Goal: Obtain resource: Obtain resource

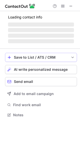
scroll to position [110, 80]
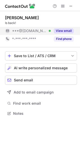
click at [68, 31] on button "View email" at bounding box center [64, 30] width 20 height 5
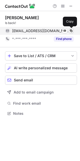
click at [70, 29] on span at bounding box center [71, 31] width 4 height 4
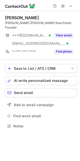
scroll to position [118, 80]
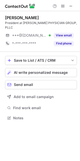
scroll to position [110, 80]
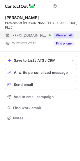
click at [67, 33] on button "View email" at bounding box center [64, 35] width 20 height 5
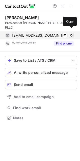
click at [70, 33] on span at bounding box center [71, 35] width 4 height 4
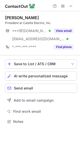
scroll to position [118, 80]
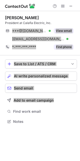
drag, startPoint x: 53, startPoint y: 38, endPoint x: 18, endPoint y: 133, distance: 100.8
click at [18, 133] on div "Jeremee Berube President at Calafia Electric, Inc. ***@hotmail.com Verified ***…" at bounding box center [40, 85] width 80 height 149
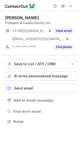
click at [18, 133] on div "Jeremee Berube President at Calafia Electric, Inc. ***@hotmail.com Verified ***…" at bounding box center [40, 85] width 80 height 149
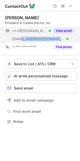
copy span "calafiaelectric.com"
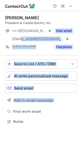
drag, startPoint x: 21, startPoint y: 38, endPoint x: 32, endPoint y: 137, distance: 99.7
click at [41, 150] on div "Jeremee Berube President at Calafia Electric, Inc. ***@hotmail.com Verified ***…" at bounding box center [40, 85] width 80 height 149
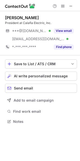
click at [31, 136] on div "Jeremee Berube President at Calafia Electric, Inc. ***@hotmail.com Verified ***…" at bounding box center [40, 85] width 80 height 149
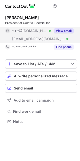
click at [61, 33] on div "View email" at bounding box center [62, 31] width 23 height 8
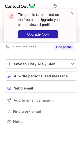
click at [70, 29] on div "This profile is restricted on the free plan. Upgrade your plan to view all prof…" at bounding box center [40, 27] width 81 height 47
click at [71, 13] on span at bounding box center [72, 13] width 4 height 5
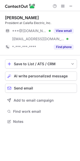
click at [62, 5] on span at bounding box center [63, 6] width 4 height 4
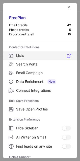
click at [23, 54] on span "Lists" at bounding box center [43, 55] width 55 height 5
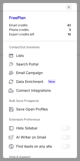
click at [67, 6] on span "left-button" at bounding box center [69, 7] width 4 height 4
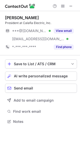
click at [16, 18] on div "Jeremee Berube" at bounding box center [22, 17] width 34 height 5
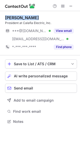
click at [16, 18] on div "Jeremee Berube" at bounding box center [22, 17] width 34 height 5
copy div "Jeremee Berube"
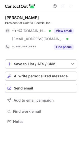
click at [26, 22] on div "President at Calafia Electric, Inc." at bounding box center [41, 23] width 72 height 5
drag, startPoint x: 26, startPoint y: 22, endPoint x: 42, endPoint y: 21, distance: 15.1
click at [28, 22] on div "President at Calafia Electric, Inc." at bounding box center [41, 23] width 72 height 5
click at [38, 21] on div "President at Calafia Electric, Inc." at bounding box center [41, 23] width 72 height 5
copy div "Calafia Electric"
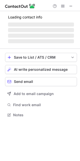
scroll to position [110, 80]
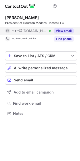
click at [70, 30] on button "View email" at bounding box center [64, 30] width 20 height 5
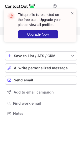
click at [71, 32] on div at bounding box center [72, 25] width 4 height 29
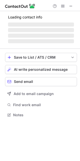
scroll to position [122, 80]
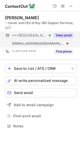
click at [64, 35] on button "View email" at bounding box center [64, 35] width 20 height 5
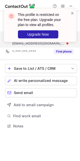
click at [72, 10] on div "This profile is restricted on the free plan. Upgrade your plan to view all prof…" at bounding box center [40, 25] width 73 height 33
click at [71, 13] on span at bounding box center [72, 13] width 4 height 5
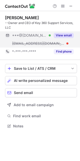
click at [15, 16] on img at bounding box center [11, 16] width 8 height 8
click at [14, 14] on div "This profile is restricted on the free plan. Upgrade your plan to view all prof…" at bounding box center [40, 9] width 81 height 10
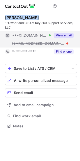
click at [15, 16] on div "Cedric Key" at bounding box center [22, 17] width 34 height 5
copy div "Cedric Key"
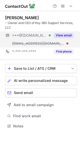
click at [38, 23] on div "--Owner and CEO of Key 360 Support Services, LLC" at bounding box center [41, 25] width 72 height 9
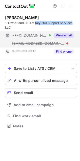
click at [66, 22] on div "--Owner and CEO of Key 360 Support Services, LLC" at bounding box center [41, 25] width 72 height 9
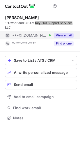
scroll to position [3, 3]
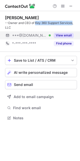
click at [38, 23] on div "--Owner and CEO of Key 360 Support Services, LLC" at bounding box center [41, 25] width 72 height 9
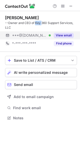
click at [38, 23] on div "--Owner and CEO of Key 360 Support Services, LLC" at bounding box center [41, 25] width 72 height 9
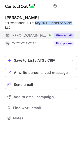
click at [66, 22] on div "--Owner and CEO of Key 360 Support Services, LLC" at bounding box center [41, 25] width 72 height 9
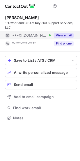
click at [12, 17] on div "Cedric Key" at bounding box center [22, 17] width 34 height 5
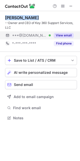
click at [12, 17] on div "Cedric Key" at bounding box center [22, 17] width 34 height 5
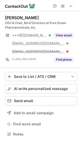
scroll to position [130, 80]
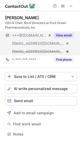
click at [64, 36] on button "View email" at bounding box center [64, 35] width 20 height 5
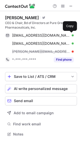
click at [71, 34] on span at bounding box center [71, 35] width 4 height 4
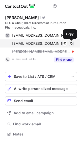
click at [71, 42] on span at bounding box center [71, 43] width 4 height 4
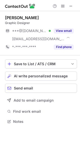
scroll to position [118, 80]
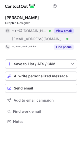
click at [63, 28] on button "View email" at bounding box center [64, 30] width 20 height 5
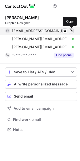
click at [70, 31] on span at bounding box center [71, 31] width 4 height 4
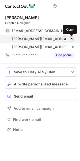
click at [72, 38] on span at bounding box center [71, 39] width 4 height 4
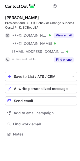
scroll to position [130, 80]
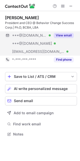
click at [63, 35] on button "View email" at bounding box center [64, 35] width 20 height 5
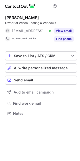
scroll to position [110, 80]
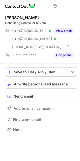
scroll to position [126, 80]
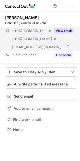
click at [65, 29] on button "View email" at bounding box center [64, 30] width 20 height 5
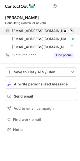
click at [68, 32] on div "daviddeslatte@gmail.com Verified" at bounding box center [43, 30] width 62 height 5
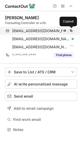
click at [67, 32] on div "daviddeslatte@gmail.com Verified" at bounding box center [43, 30] width 62 height 5
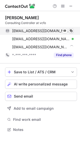
click at [70, 31] on span at bounding box center [71, 31] width 4 height 4
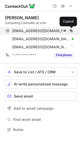
click at [70, 31] on span at bounding box center [71, 31] width 4 height 4
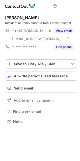
scroll to position [118, 80]
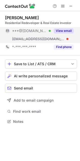
click at [67, 30] on button "View email" at bounding box center [64, 30] width 20 height 5
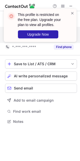
click at [71, 31] on div "This profile is restricted on the free plan. Upgrade your plan to view all prof…" at bounding box center [40, 27] width 81 height 47
click at [71, 31] on div at bounding box center [72, 25] width 4 height 29
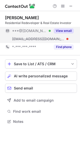
click at [18, 14] on div "Veronica Pedersen Residential Redeveloper & Real Estate Investor ***@gmail.com …" at bounding box center [41, 33] width 72 height 44
click at [18, 15] on div "Veronica Pedersen Residential Redeveloper & Real Estate Investor ***@gmail.com …" at bounding box center [41, 33] width 72 height 44
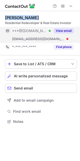
click at [18, 15] on div "Veronica Pedersen Residential Redeveloper & Real Estate Investor ***@gmail.com …" at bounding box center [41, 33] width 72 height 44
copy div "Veronica Pedersen"
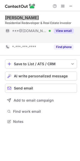
scroll to position [3, 3]
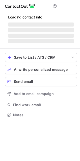
scroll to position [122, 80]
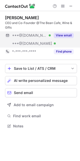
click at [65, 37] on button "View email" at bounding box center [64, 35] width 20 height 5
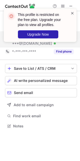
click at [72, 13] on span at bounding box center [72, 13] width 4 height 5
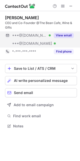
click at [15, 17] on div "[PERSON_NAME]" at bounding box center [22, 17] width 34 height 5
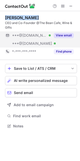
click at [15, 17] on div "[PERSON_NAME]" at bounding box center [22, 17] width 34 height 5
copy div "[PERSON_NAME]"
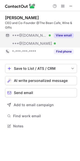
click at [41, 22] on div "CEO and Co-Founder @The Bean Cafe, Wine & Gifts" at bounding box center [41, 25] width 72 height 9
click at [57, 20] on div "[PERSON_NAME] CEO and Co-Founder @The Bean Cafe, Wine & Gifts" at bounding box center [41, 22] width 72 height 15
click at [42, 23] on div "CEO and Co-Founder @The Bean Cafe, Wine & Gifts" at bounding box center [41, 25] width 72 height 9
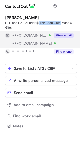
click at [58, 22] on div "CEO and Co-Founder @The Bean Cafe, Wine & Gifts" at bounding box center [41, 25] width 72 height 9
click at [68, 35] on button "View email" at bounding box center [64, 35] width 20 height 5
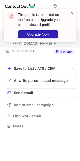
click at [70, 13] on span at bounding box center [72, 13] width 4 height 5
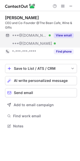
click at [63, 5] on div "This profile is restricted on the free plan. Upgrade your plan to view all prof…" at bounding box center [40, 27] width 81 height 47
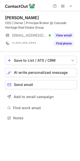
scroll to position [114, 80]
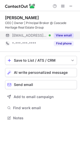
click at [58, 34] on button "View email" at bounding box center [64, 35] width 20 height 5
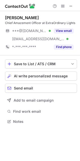
scroll to position [118, 80]
click at [12, 20] on div "[PERSON_NAME]" at bounding box center [22, 17] width 34 height 5
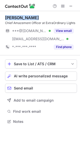
click at [12, 20] on div "[PERSON_NAME]" at bounding box center [22, 17] width 34 height 5
copy div "[PERSON_NAME]"
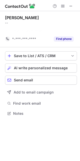
scroll to position [3, 3]
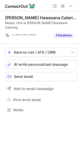
scroll to position [106, 80]
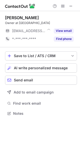
scroll to position [110, 80]
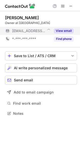
click at [67, 30] on button "View email" at bounding box center [64, 30] width 20 height 5
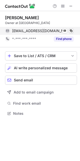
click at [71, 31] on span at bounding box center [71, 31] width 4 height 4
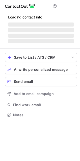
scroll to position [110, 80]
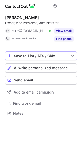
click at [66, 30] on button "View email" at bounding box center [64, 30] width 20 height 5
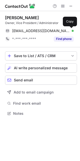
click at [70, 30] on span at bounding box center [71, 31] width 4 height 4
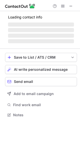
scroll to position [110, 80]
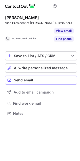
scroll to position [3, 3]
